Goal: Information Seeking & Learning: Learn about a topic

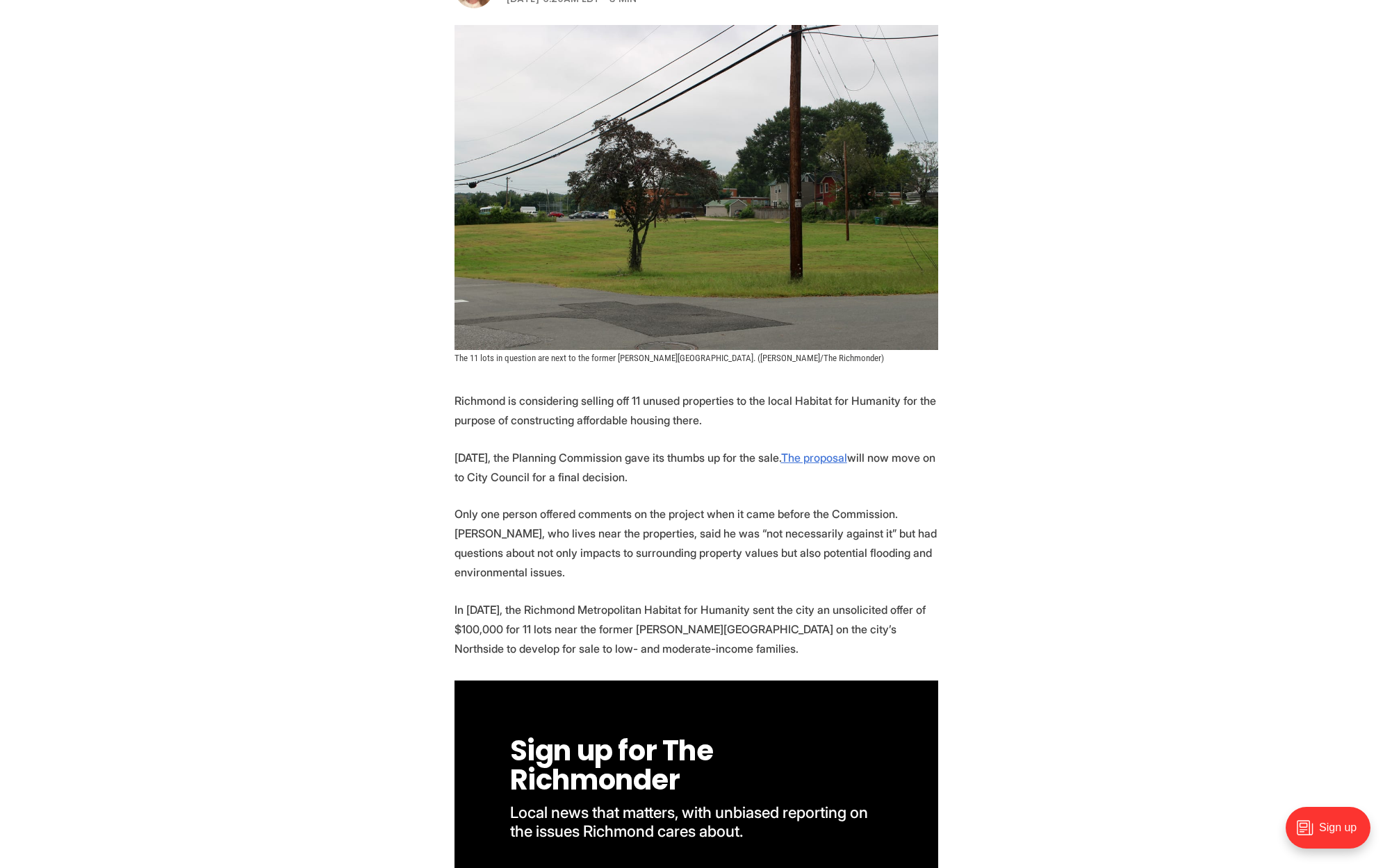
scroll to position [336, 0]
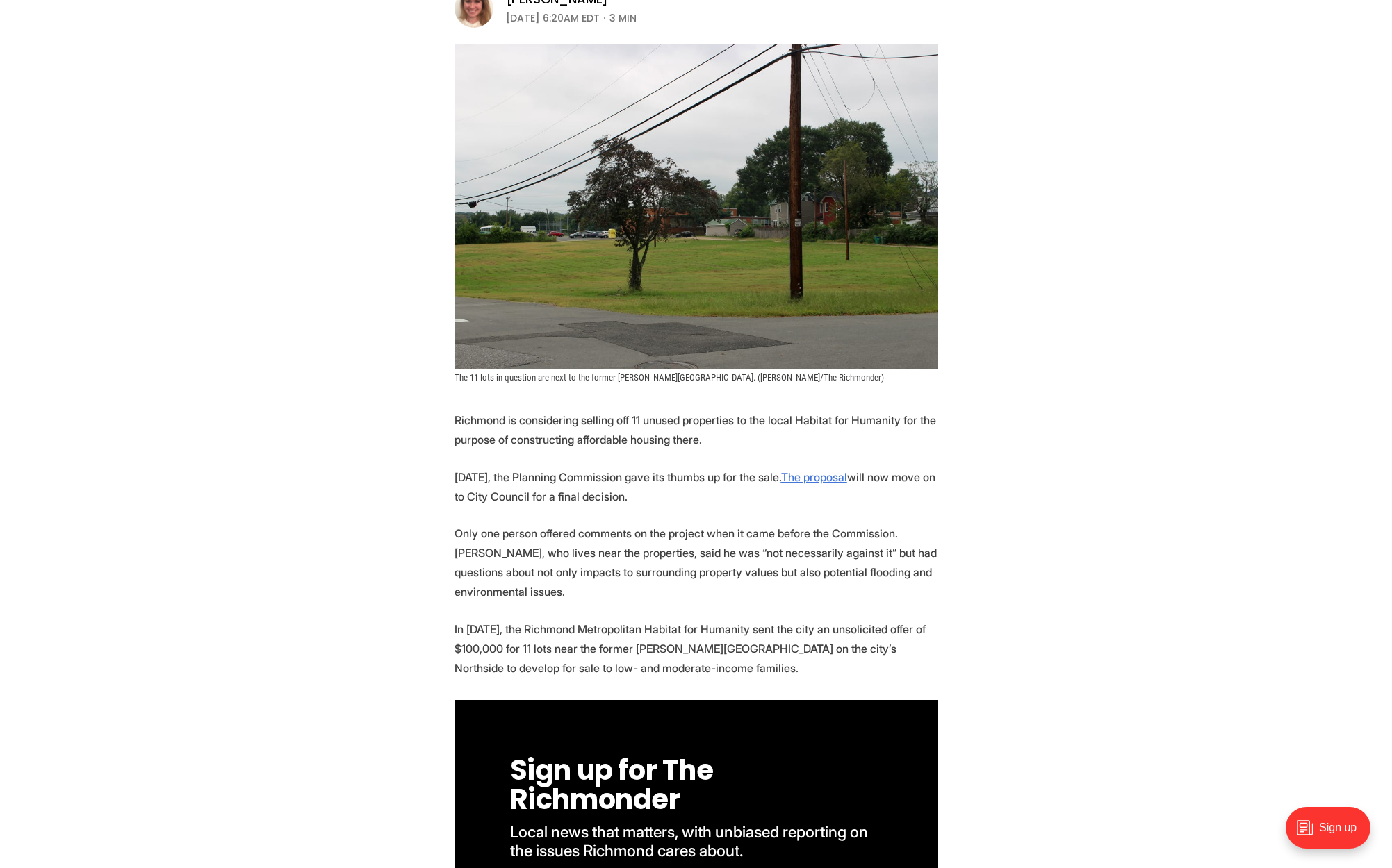
click at [657, 154] on img at bounding box center [696, 206] width 483 height 325
click at [654, 192] on img at bounding box center [696, 206] width 483 height 325
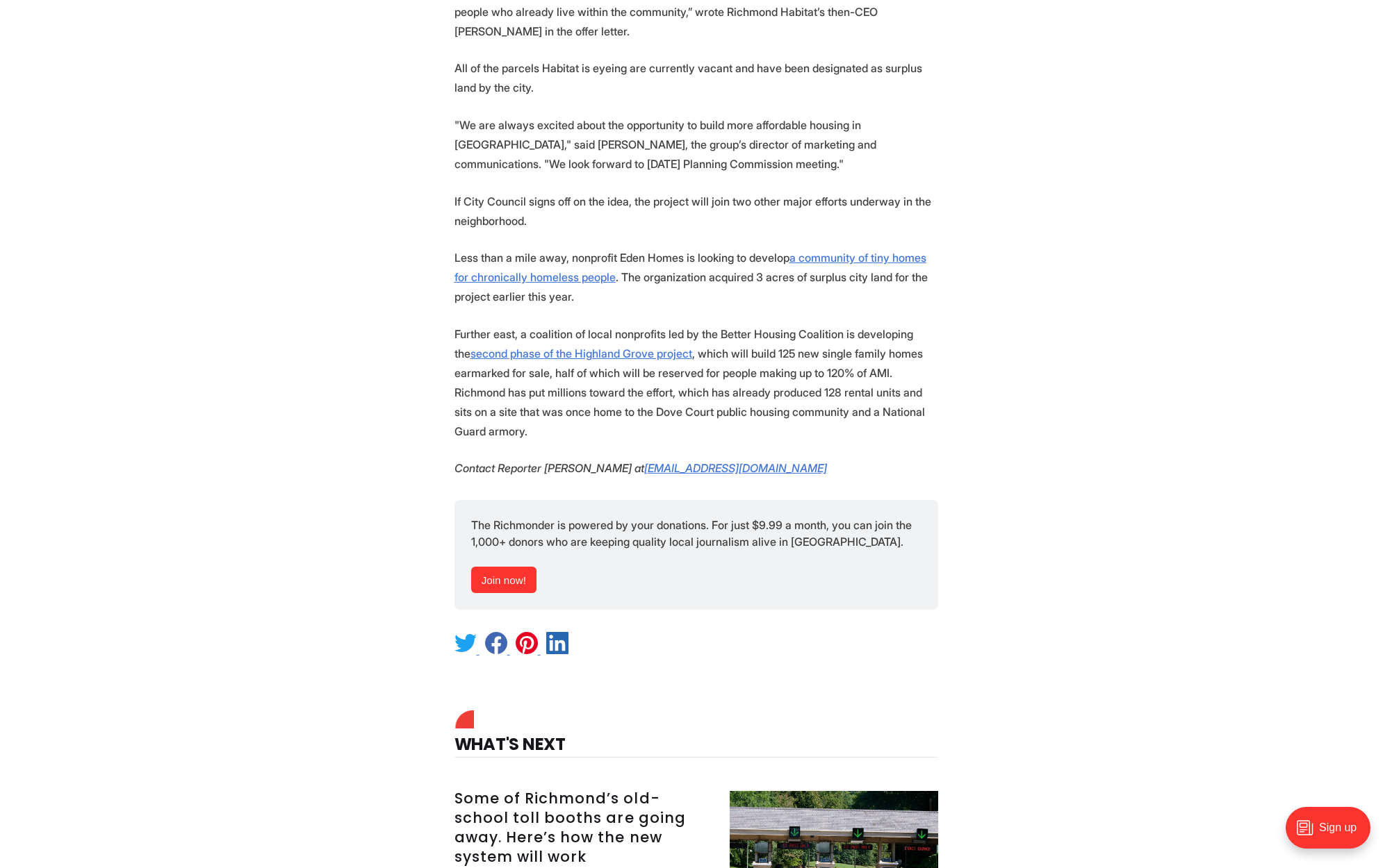
scroll to position [1602, 0]
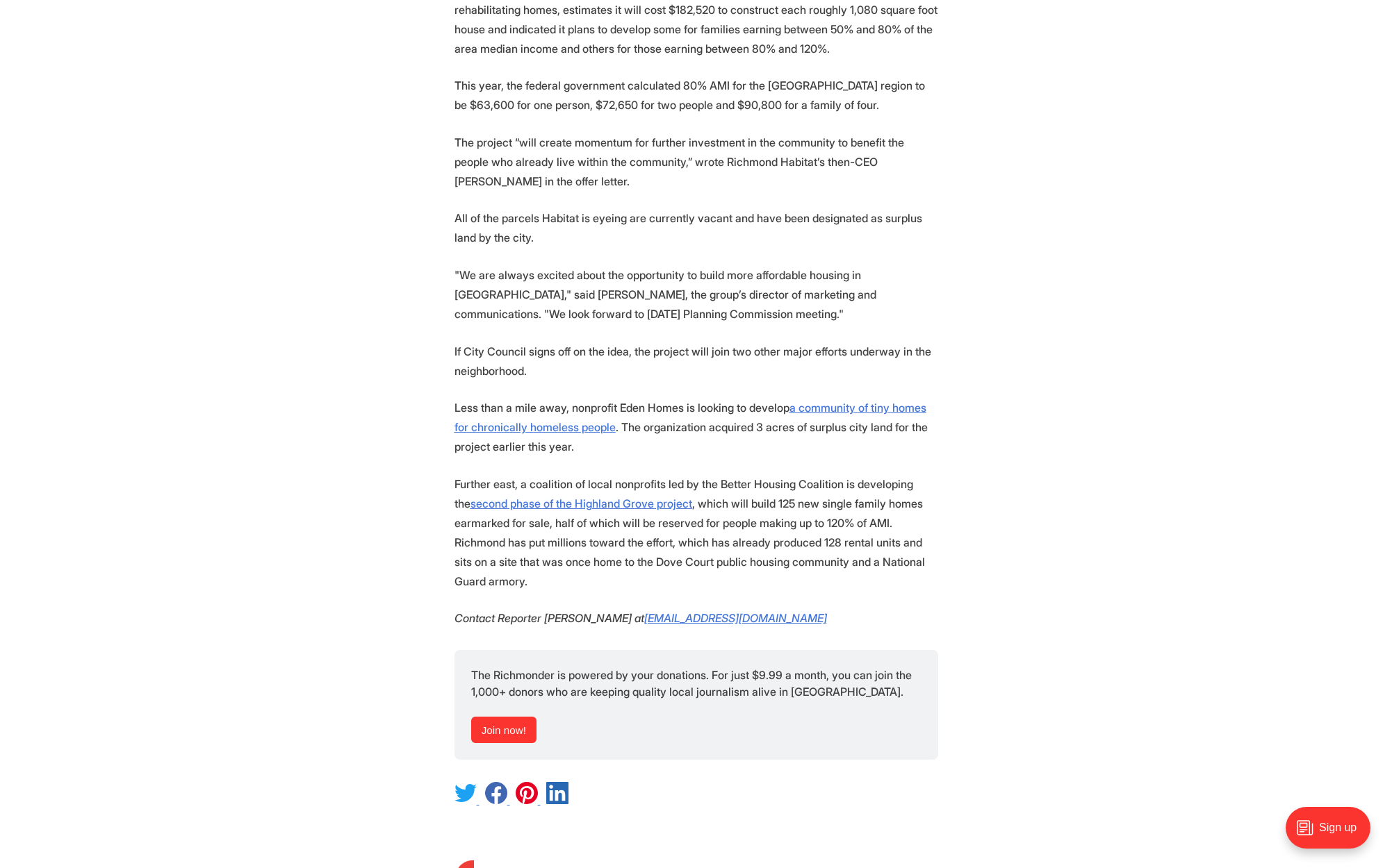
scroll to position [1449, 0]
click at [692, 498] on u "second phase of the Highland Grove project" at bounding box center [581, 505] width 222 height 14
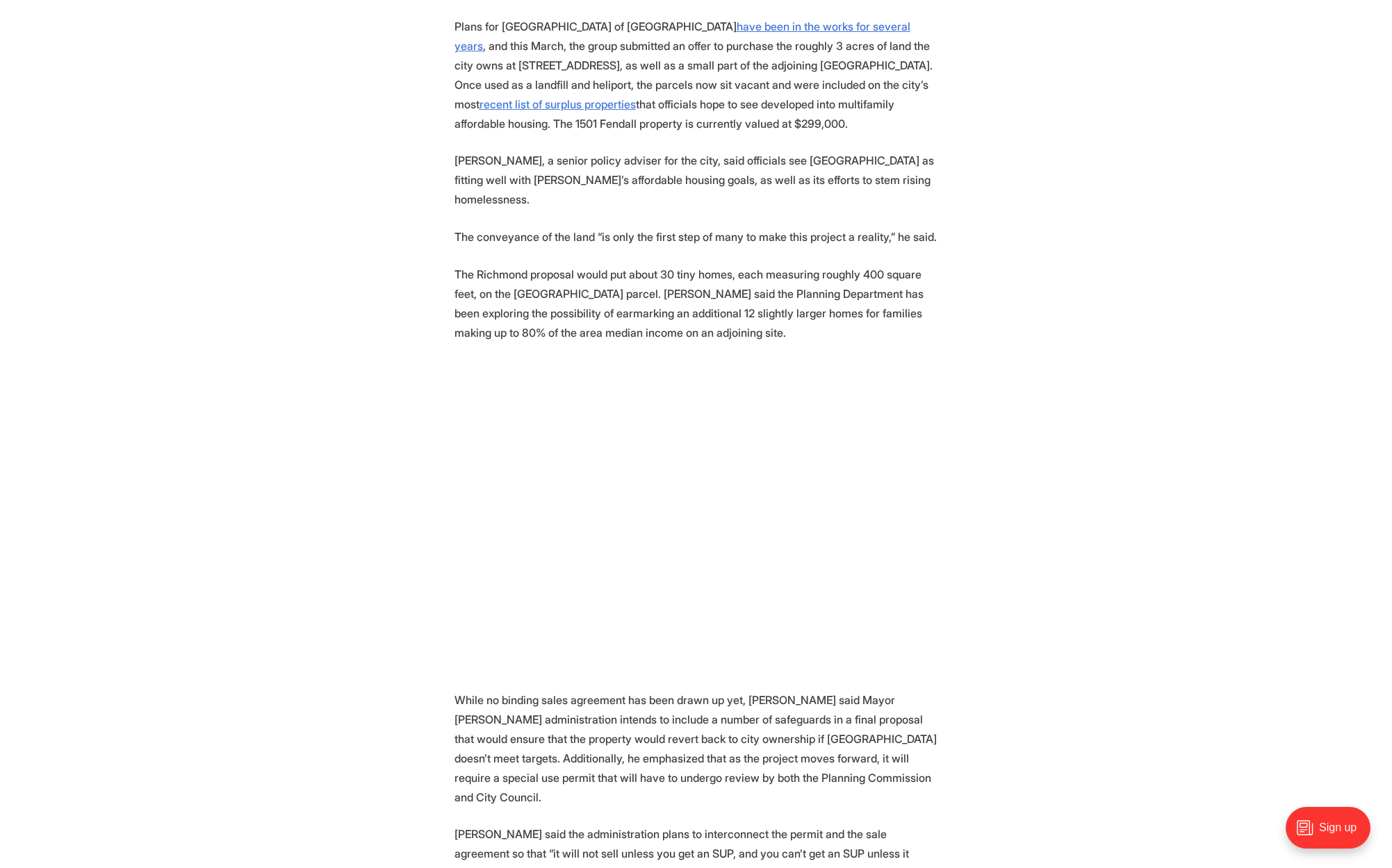
scroll to position [1627, 0]
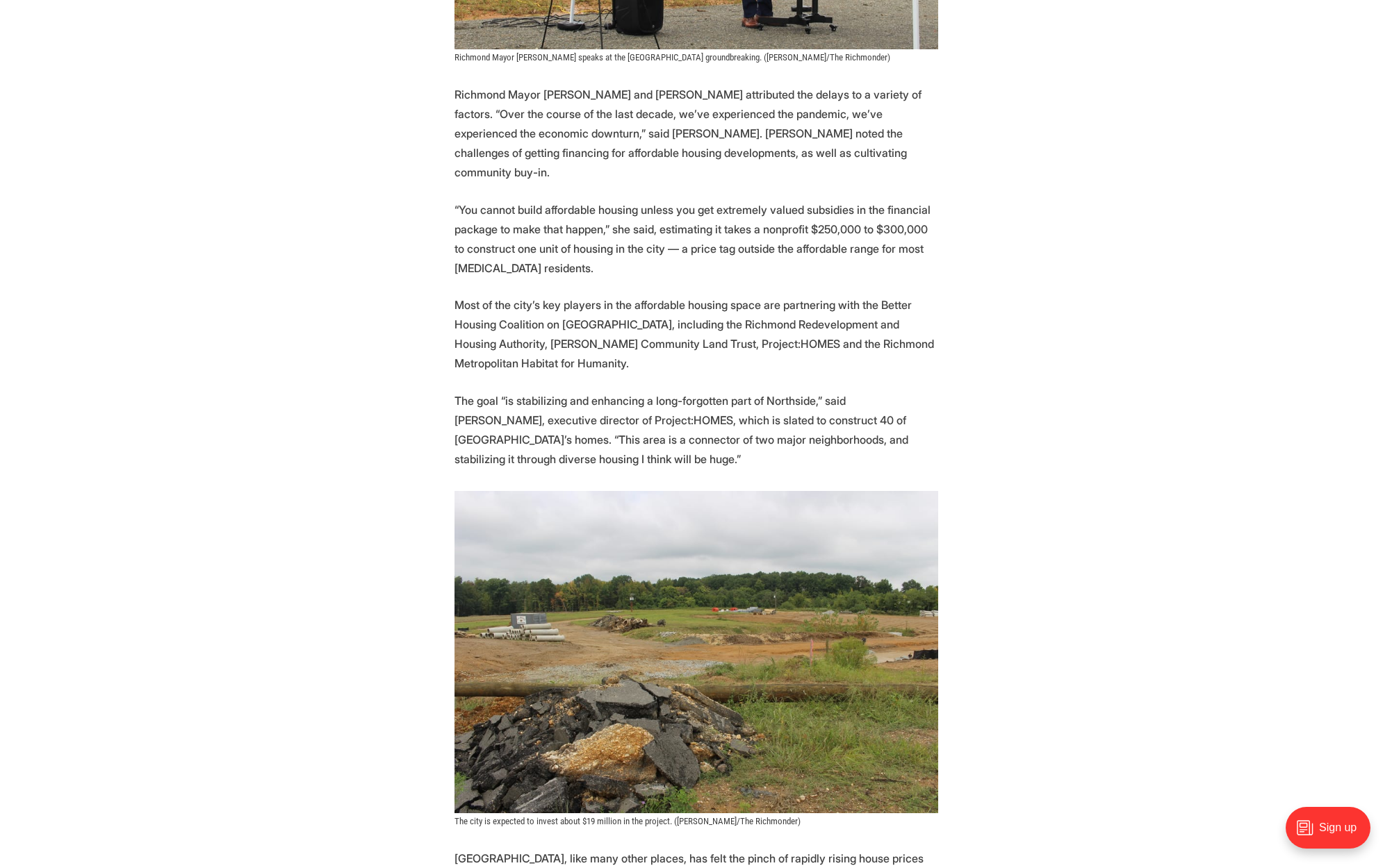
scroll to position [1784, 0]
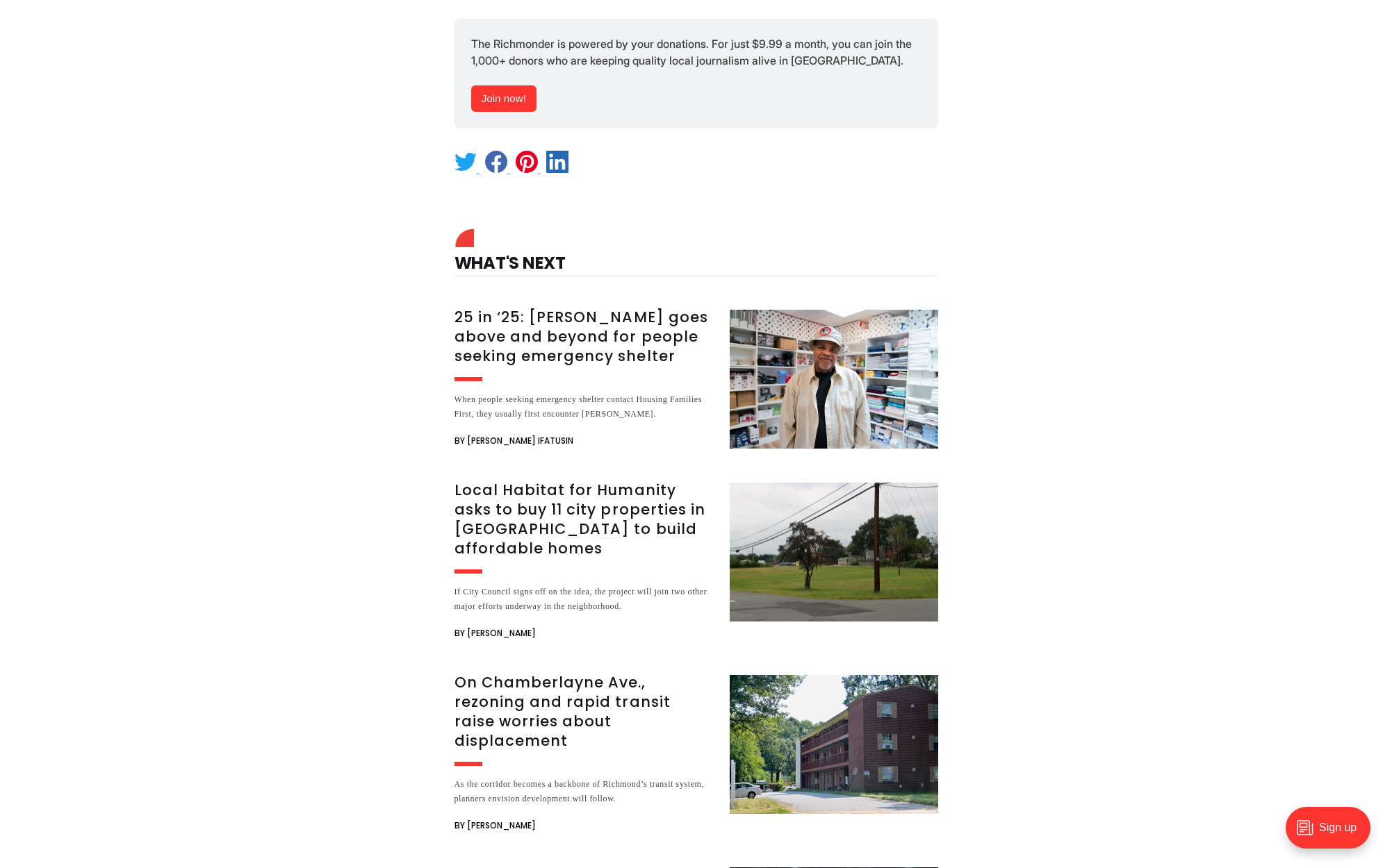
scroll to position [2506, 0]
